Goal: Task Accomplishment & Management: Manage account settings

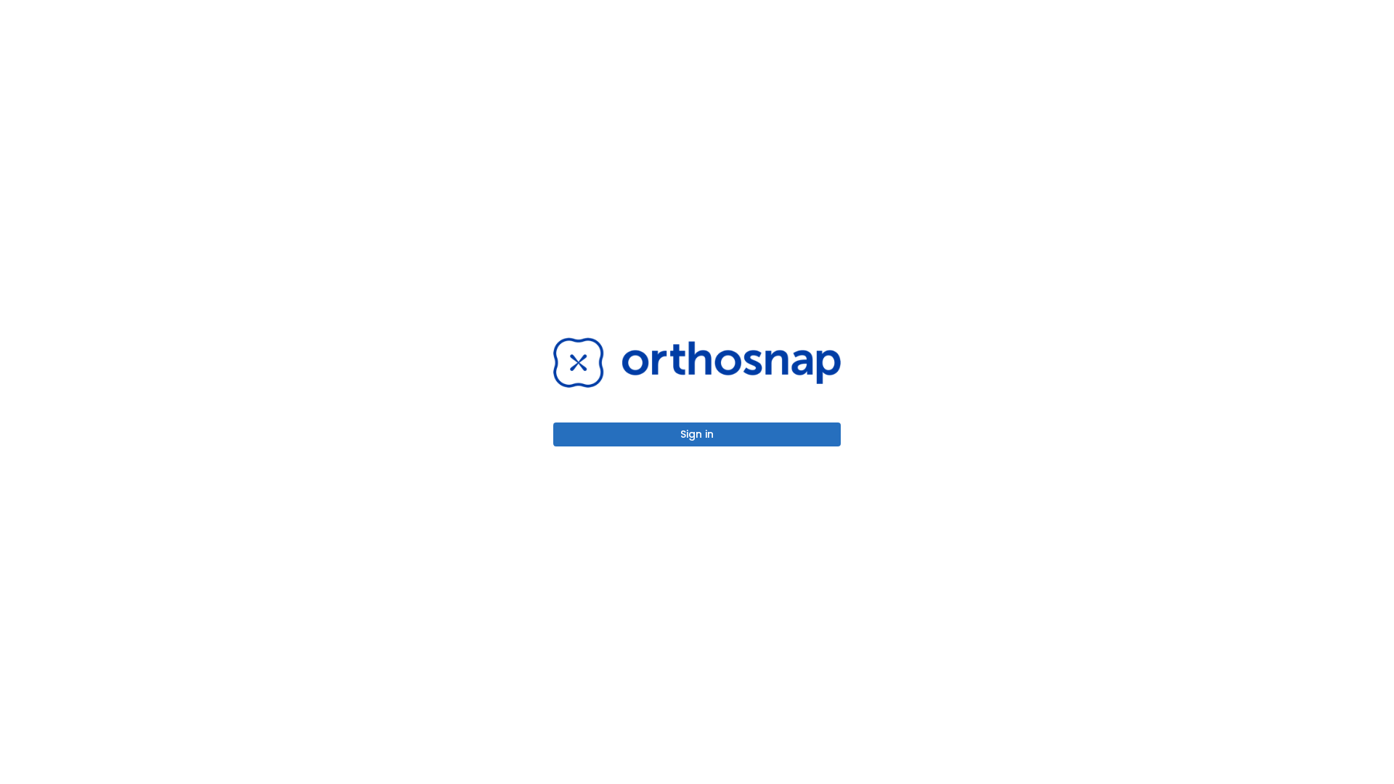
click at [697, 434] on button "Sign in" at bounding box center [697, 435] width 288 height 24
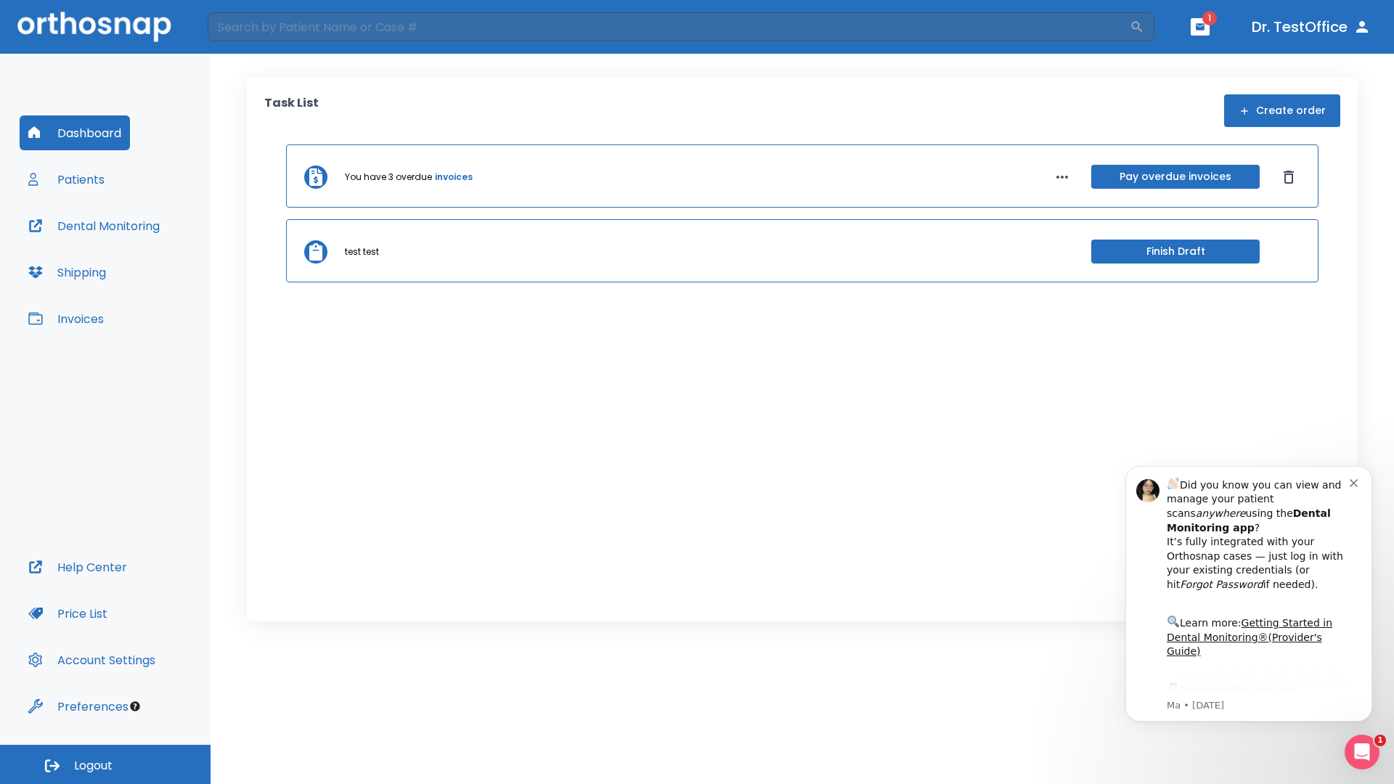
click at [105, 765] on span "Logout" at bounding box center [93, 766] width 38 height 16
